Goal: Information Seeking & Learning: Compare options

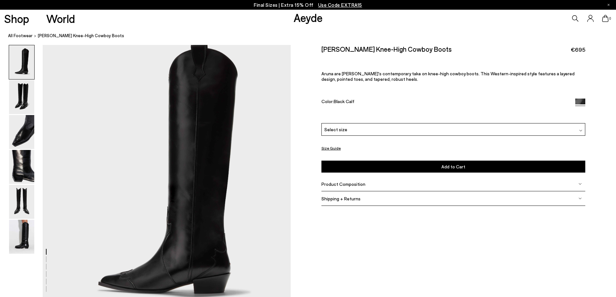
click at [324, 4] on span "Use Code EXTRA15" at bounding box center [340, 5] width 44 height 6
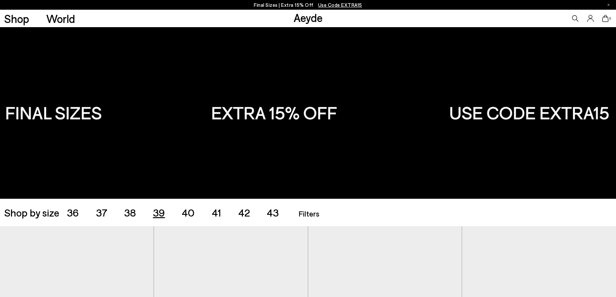
click at [162, 213] on span "39" at bounding box center [159, 212] width 12 height 12
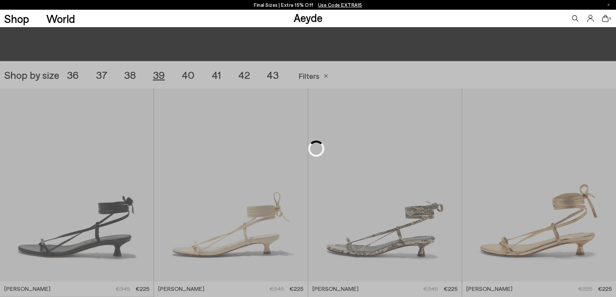
scroll to position [172, 0]
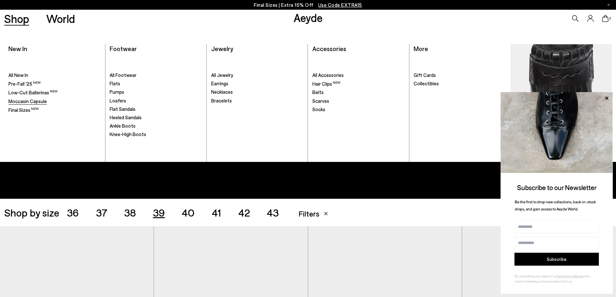
click at [24, 101] on span "Moccasin Capsule" at bounding box center [27, 101] width 38 height 6
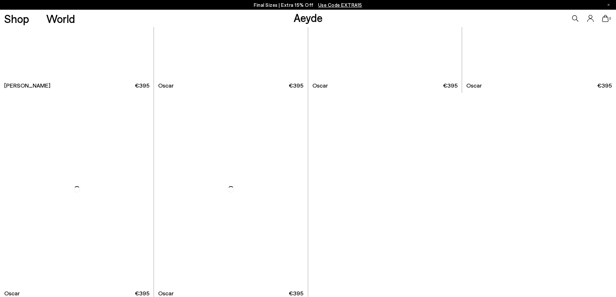
scroll to position [1100, 0]
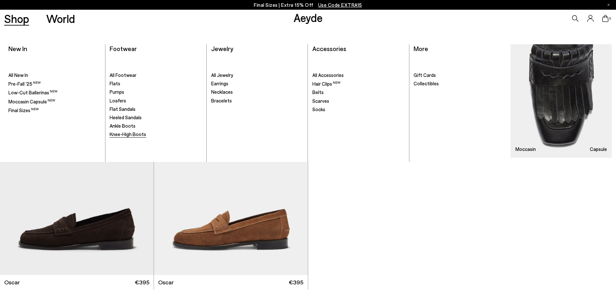
click at [125, 134] on span "Knee-High Boots" at bounding box center [128, 134] width 37 height 6
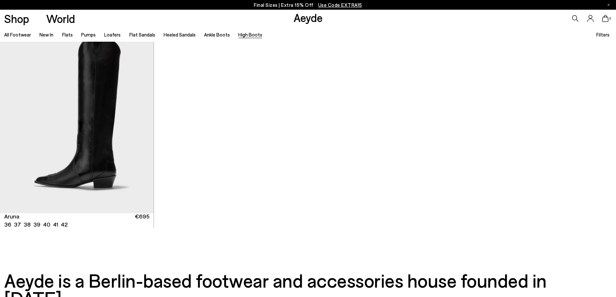
scroll to position [453, 0]
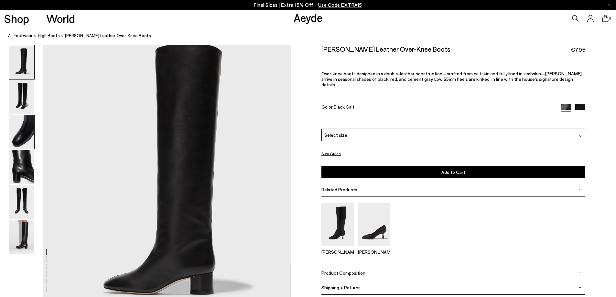
click at [32, 134] on img at bounding box center [21, 132] width 25 height 34
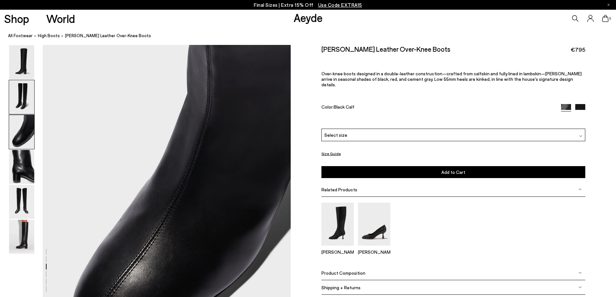
click at [29, 104] on img at bounding box center [21, 97] width 25 height 34
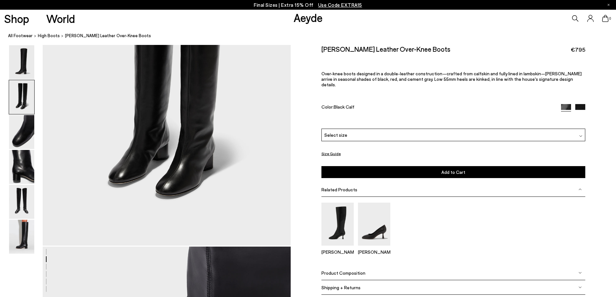
scroll to position [383, 0]
click at [24, 233] on img at bounding box center [21, 237] width 25 height 34
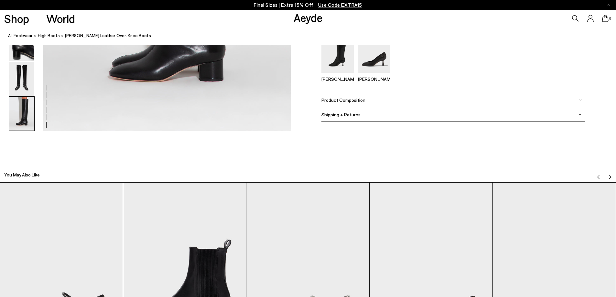
scroll to position [1949, 0]
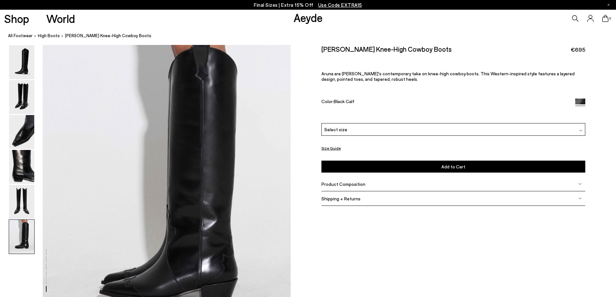
scroll to position [1618, 0]
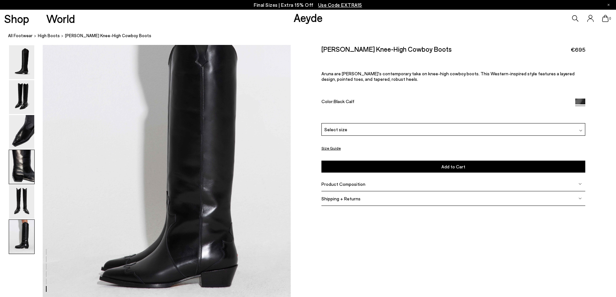
click at [28, 171] on img at bounding box center [21, 167] width 25 height 34
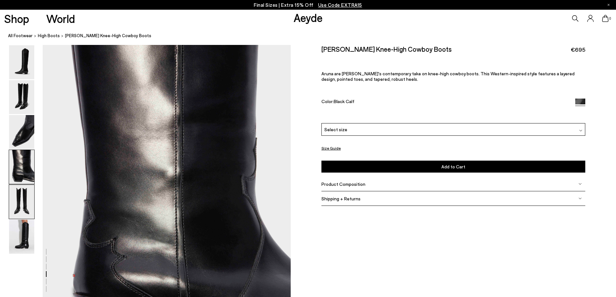
click at [26, 199] on img at bounding box center [21, 202] width 25 height 34
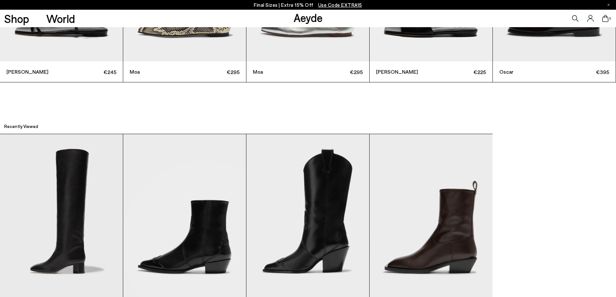
scroll to position [2155, 0]
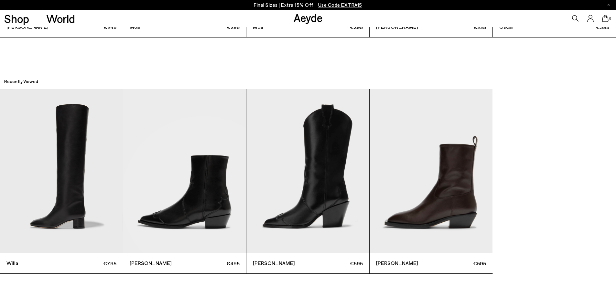
click at [322, 203] on img "3 / 4" at bounding box center [308, 171] width 123 height 164
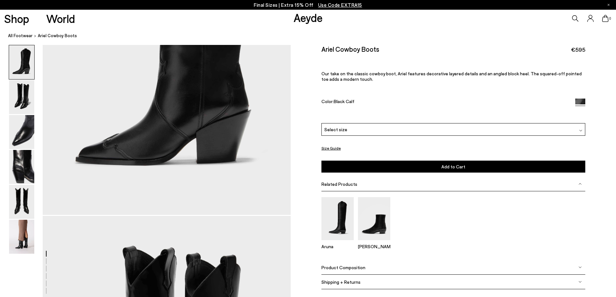
scroll to position [194, 0]
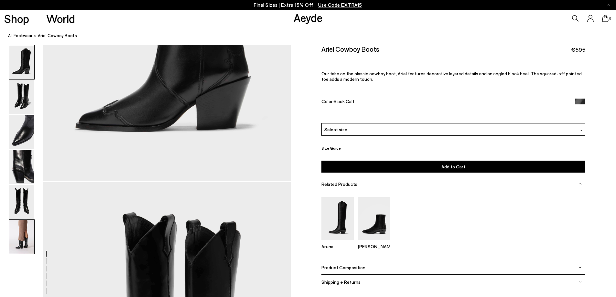
click at [29, 236] on img at bounding box center [21, 237] width 25 height 34
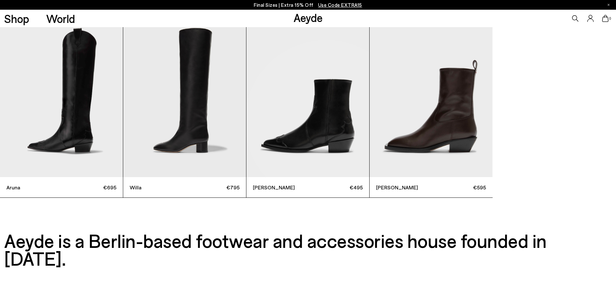
scroll to position [2275, 0]
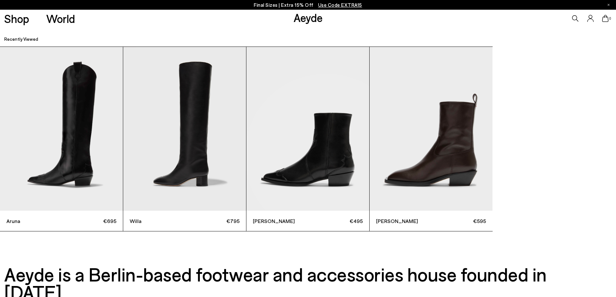
click at [229, 125] on img "2 / 4" at bounding box center [184, 129] width 123 height 164
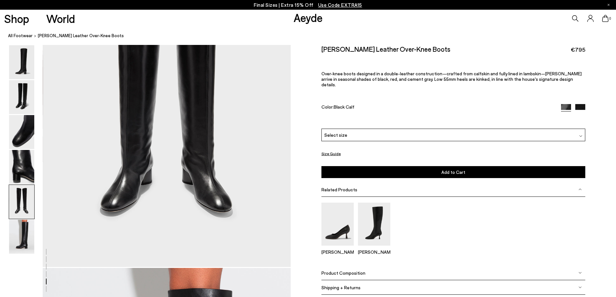
scroll to position [1359, 0]
